Goal: Find specific page/section: Find specific page/section

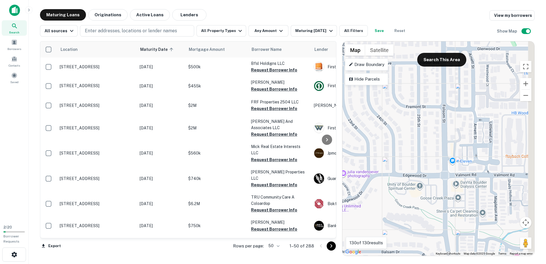
drag, startPoint x: 459, startPoint y: 216, endPoint x: 437, endPoint y: 155, distance: 64.4
click at [437, 155] on div "To activate drag with keyboard, press Alt + Enter. Once in keyboard drag state,…" at bounding box center [439, 148] width 192 height 214
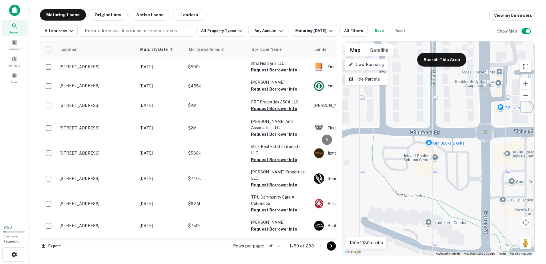
drag, startPoint x: 428, startPoint y: 172, endPoint x: 447, endPoint y: 170, distance: 19.5
click at [447, 170] on div "To activate drag with keyboard, press Alt + Enter. Once in keyboard drag state,…" at bounding box center [439, 148] width 192 height 214
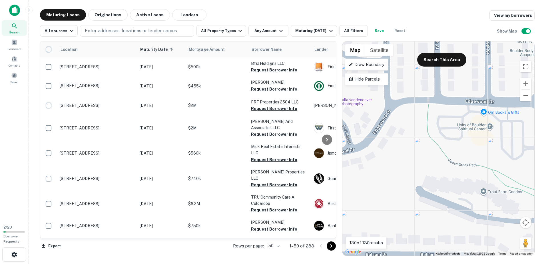
drag, startPoint x: 451, startPoint y: 169, endPoint x: 481, endPoint y: 133, distance: 47.0
click at [481, 133] on div "To activate drag with keyboard, press Alt + Enter. Once in keyboard drag state,…" at bounding box center [439, 148] width 192 height 214
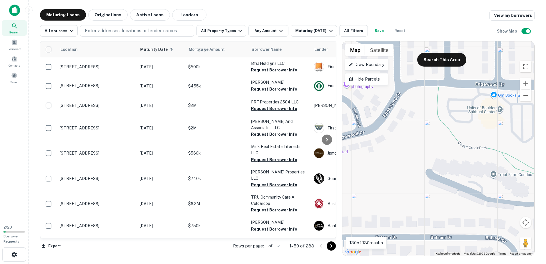
click at [402, 172] on div "To activate drag with keyboard, press Alt + Enter. Once in keyboard drag state,…" at bounding box center [439, 148] width 192 height 214
click at [381, 186] on div "To activate drag with keyboard, press Alt + Enter. Once in keyboard drag state,…" at bounding box center [439, 148] width 192 height 214
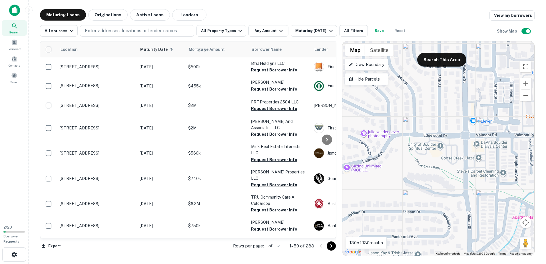
click at [377, 192] on div "To activate drag with keyboard, press Alt + Enter. Once in keyboard drag state,…" at bounding box center [439, 148] width 192 height 214
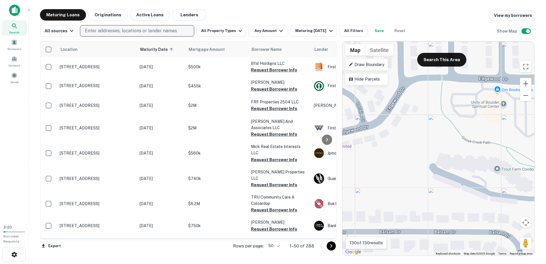
click at [135, 36] on button "Enter addresses, locations or lender names" at bounding box center [137, 30] width 114 height 11
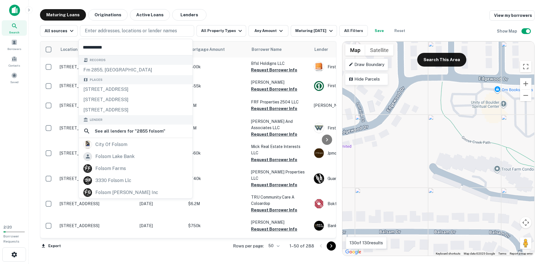
type input "**********"
click at [249, 10] on div "Maturing Loans Originations Active Loans Lenders View my borrowers" at bounding box center [287, 14] width 495 height 11
